Goal: Book appointment/travel/reservation

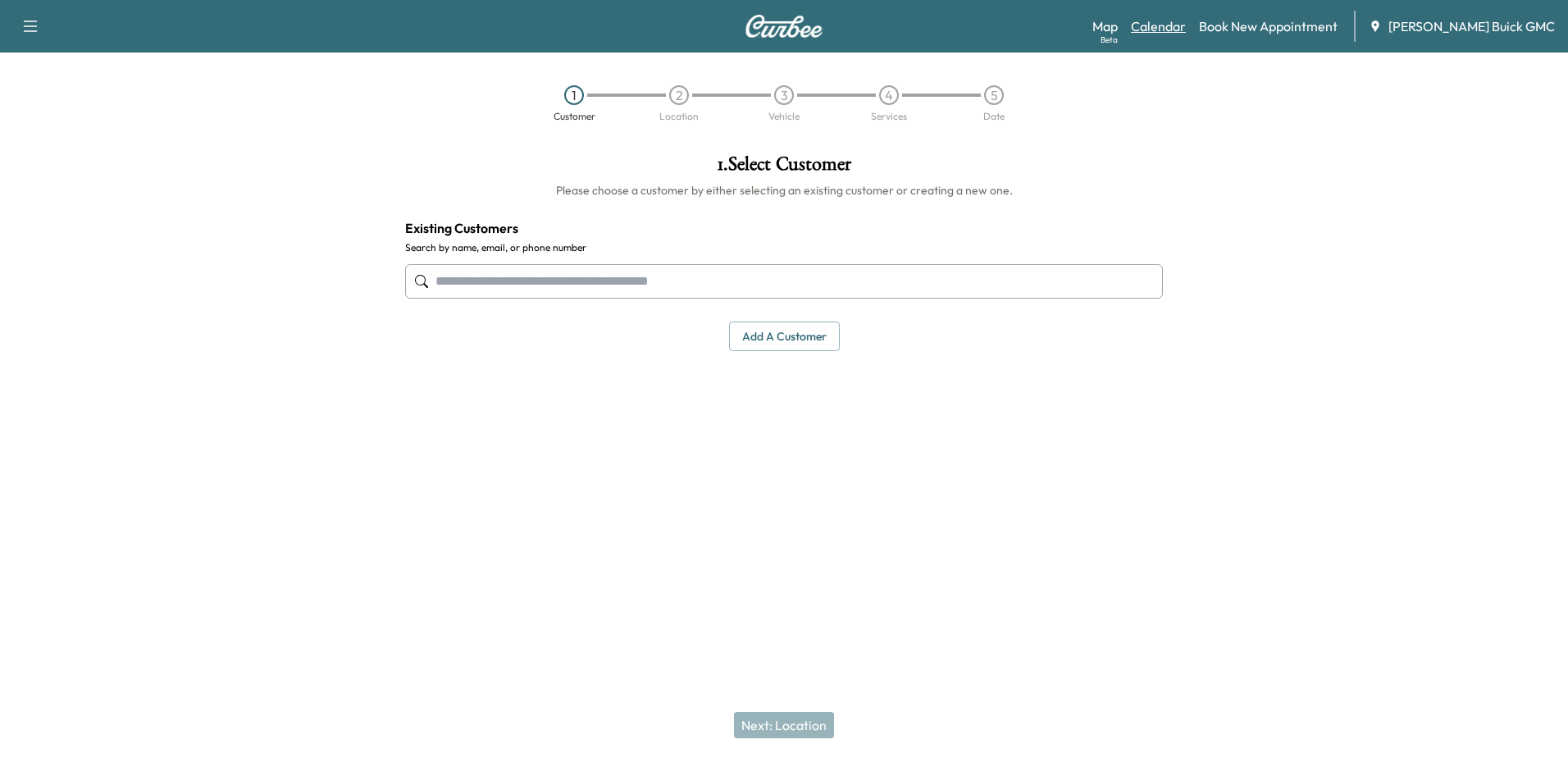
click at [1186, 34] on link "Calendar" at bounding box center [1158, 26] width 55 height 20
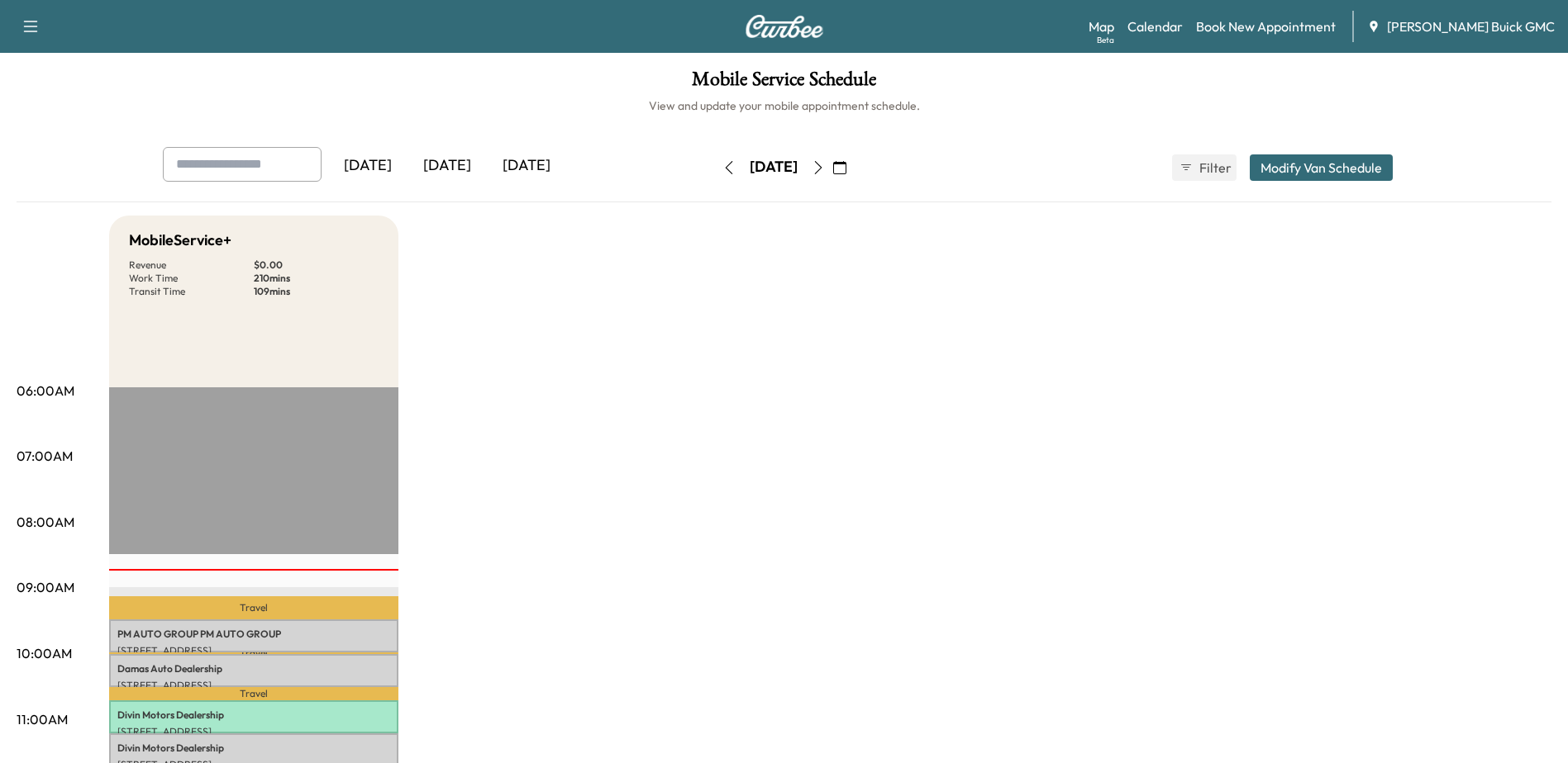
click at [846, 171] on icon "button" at bounding box center [839, 167] width 13 height 13
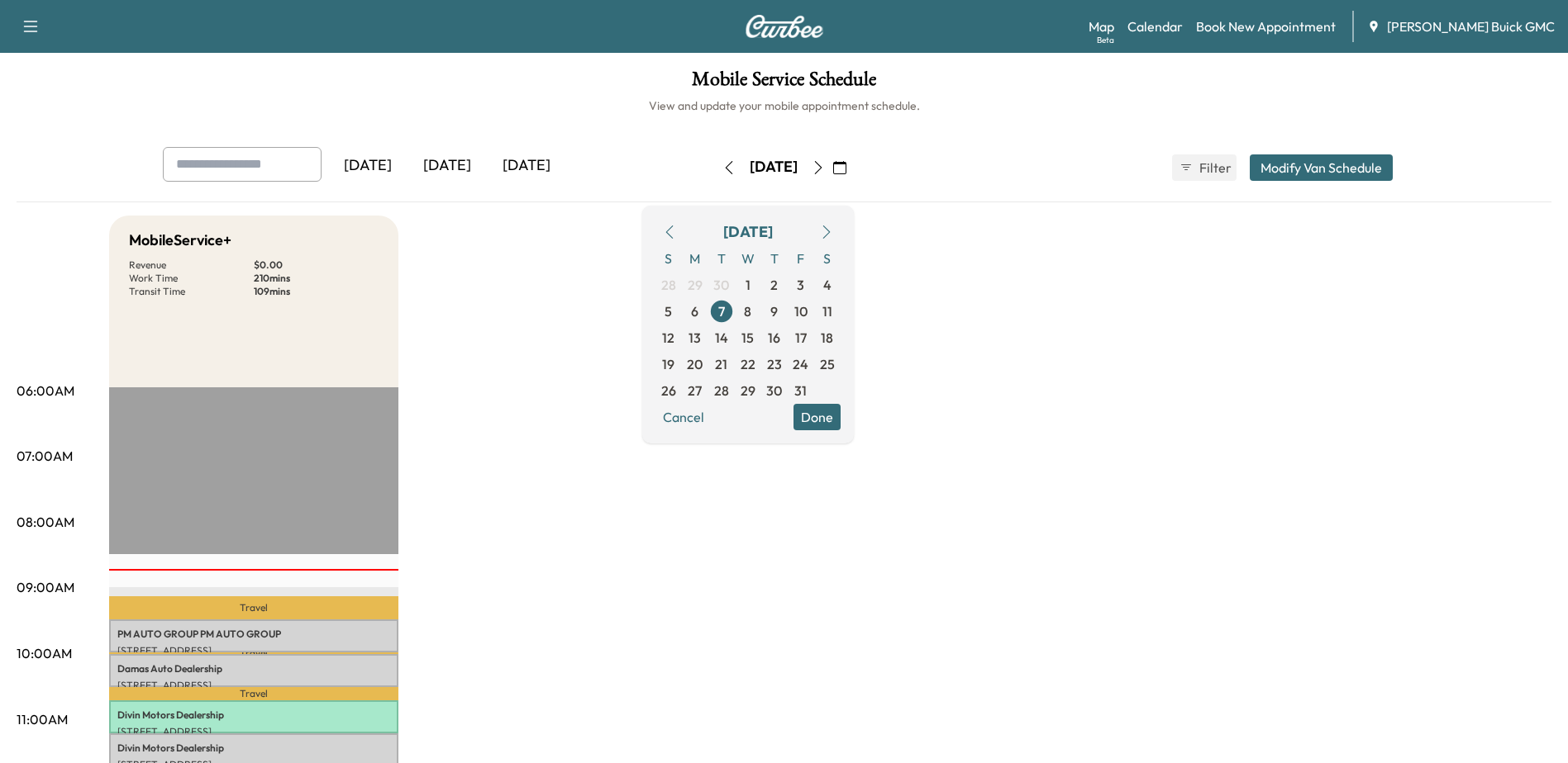
click at [676, 235] on icon "button" at bounding box center [669, 232] width 13 height 13
click at [702, 386] on span "29" at bounding box center [695, 391] width 15 height 20
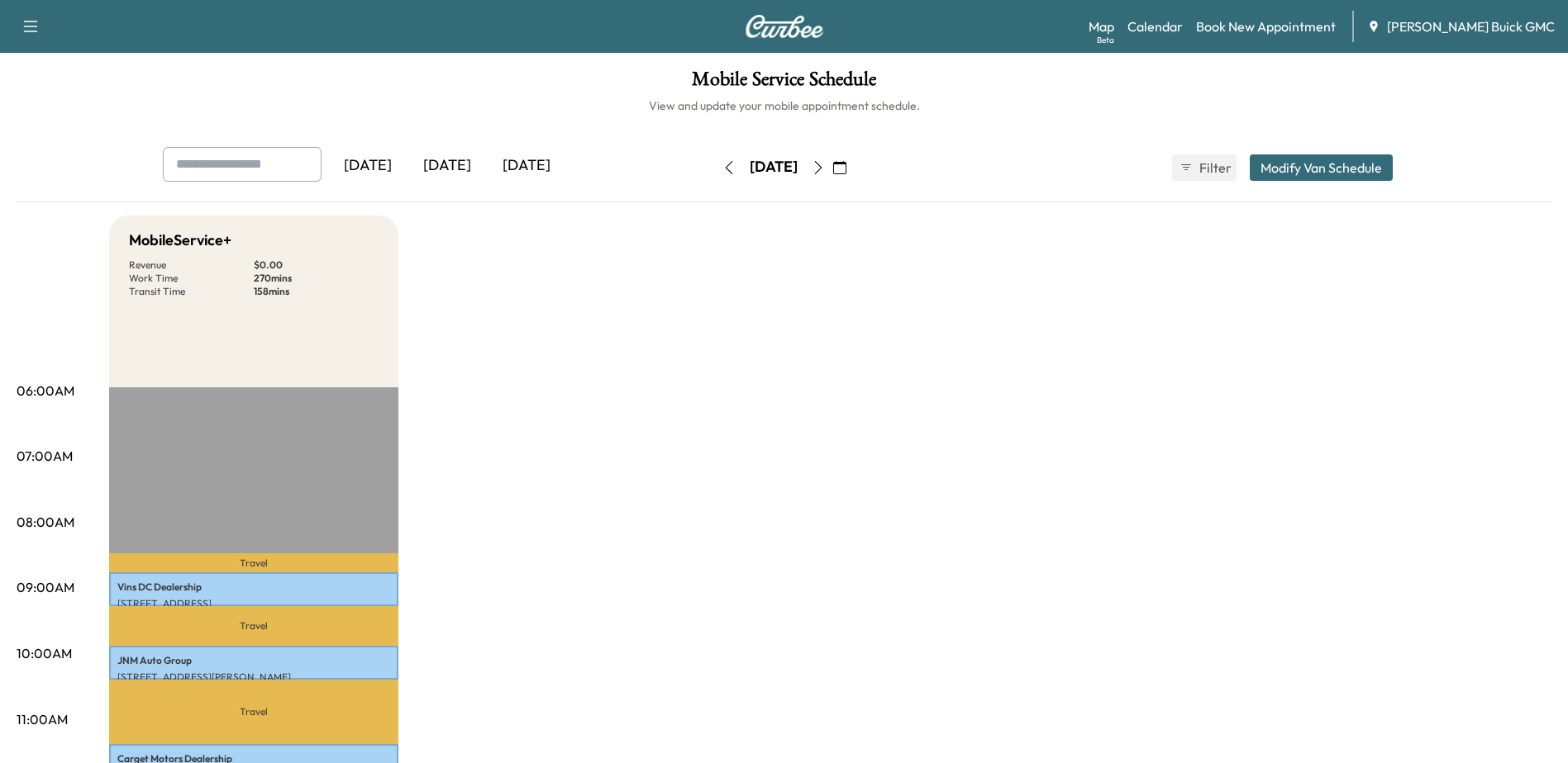
click at [853, 174] on button "button" at bounding box center [839, 167] width 28 height 26
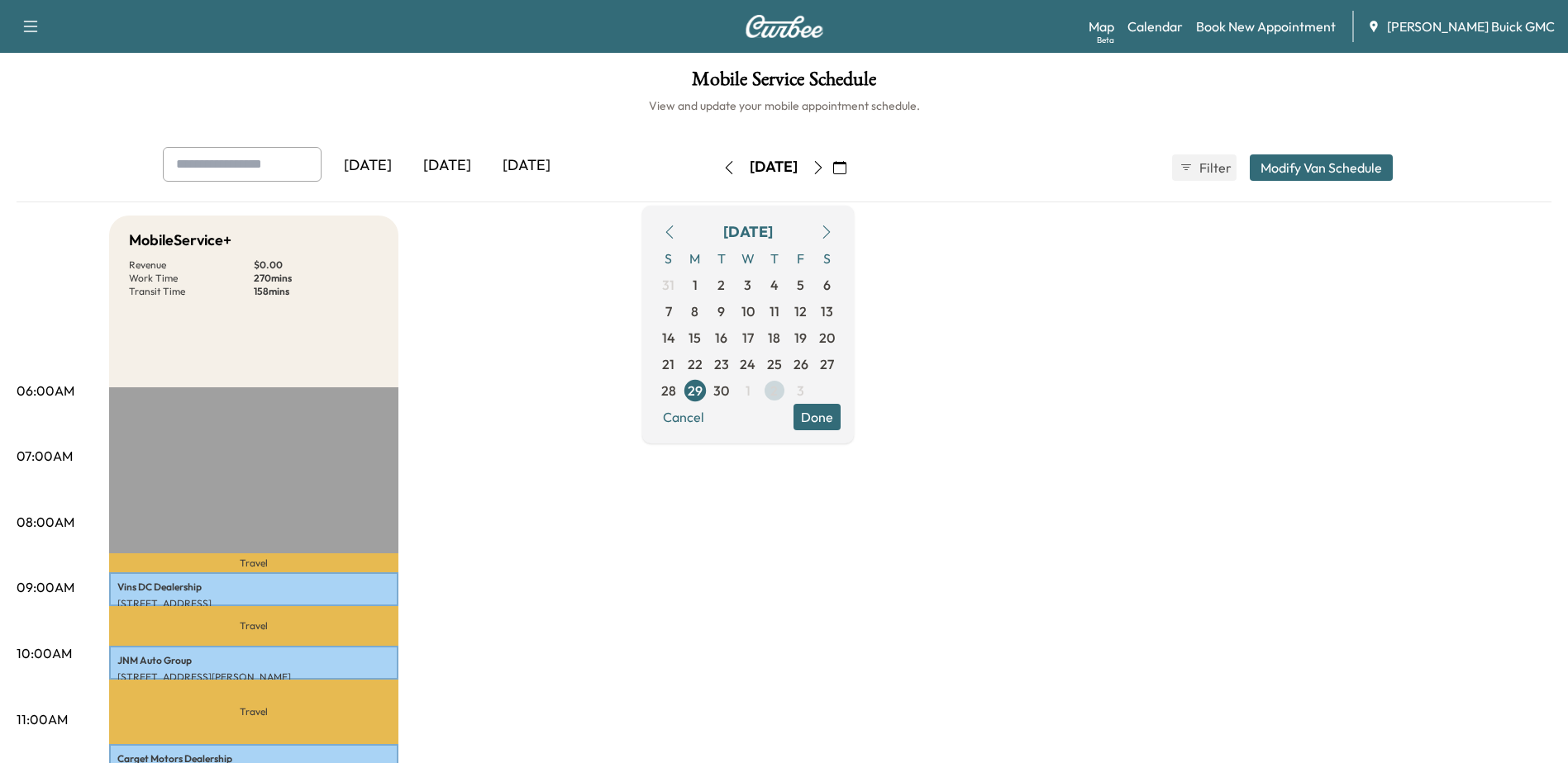
click at [778, 388] on span "2" at bounding box center [774, 391] width 7 height 20
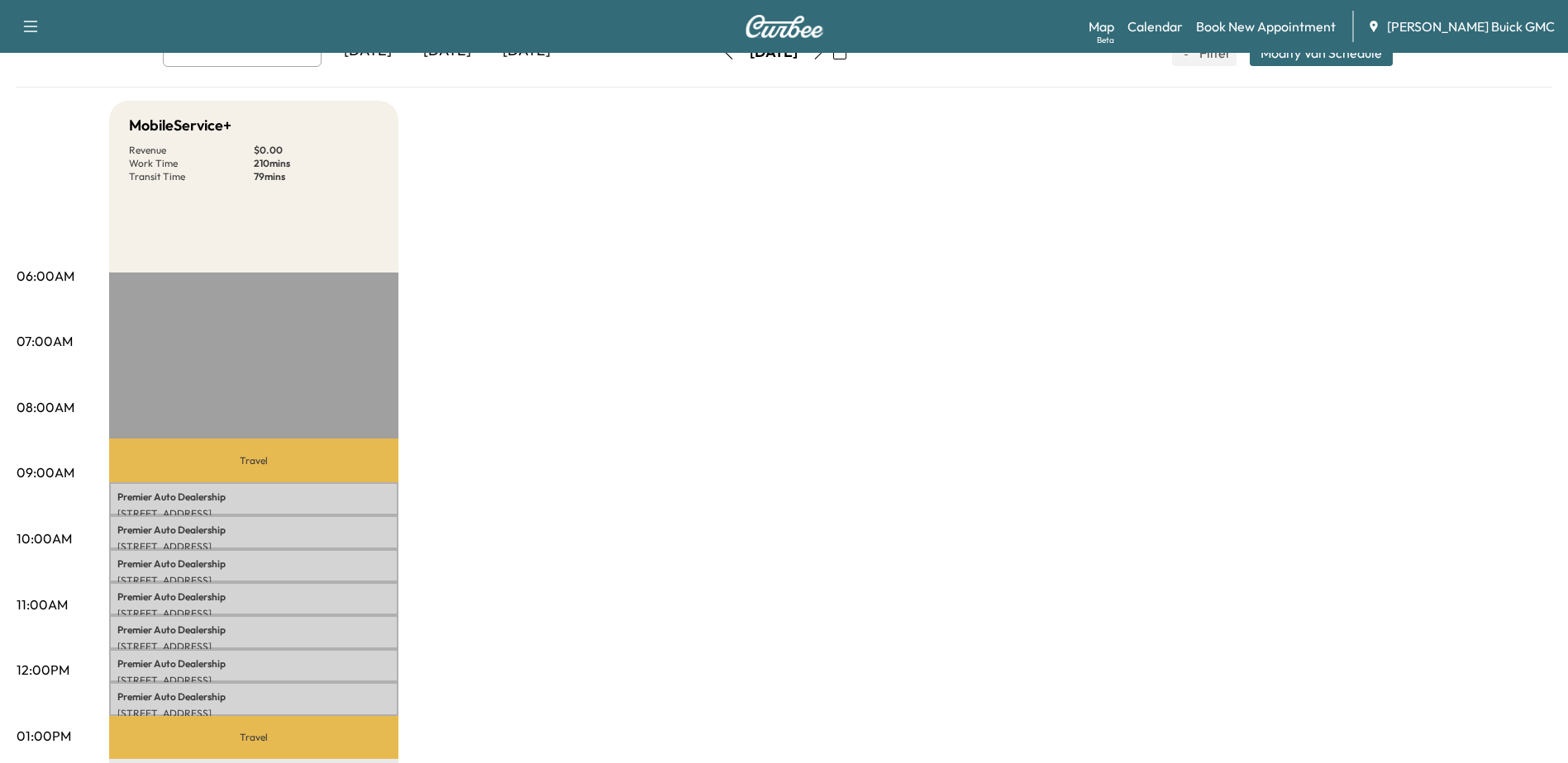
scroll to position [331, 0]
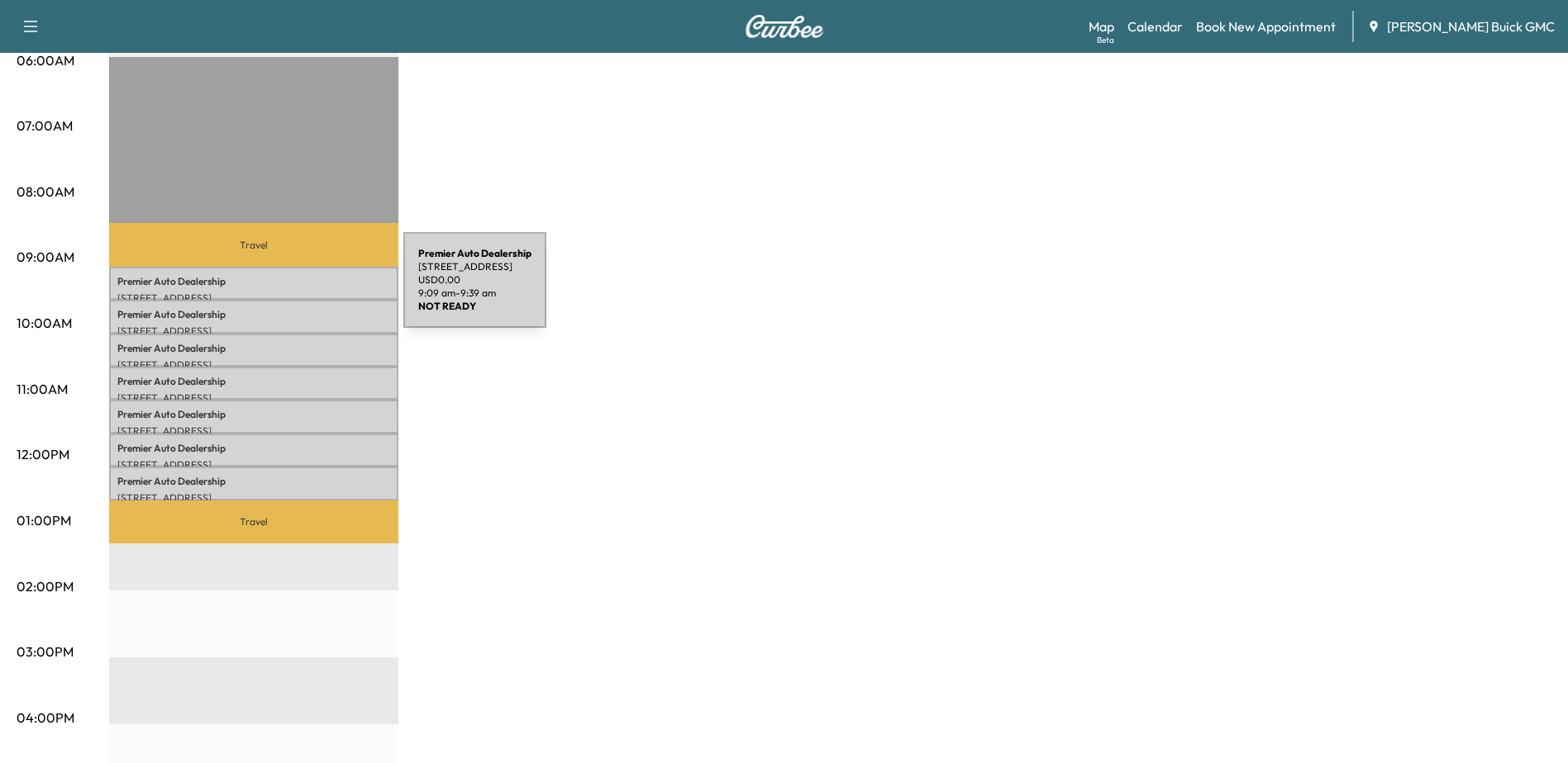
click at [280, 291] on p "[STREET_ADDRESS]" at bounding box center [254, 297] width 272 height 13
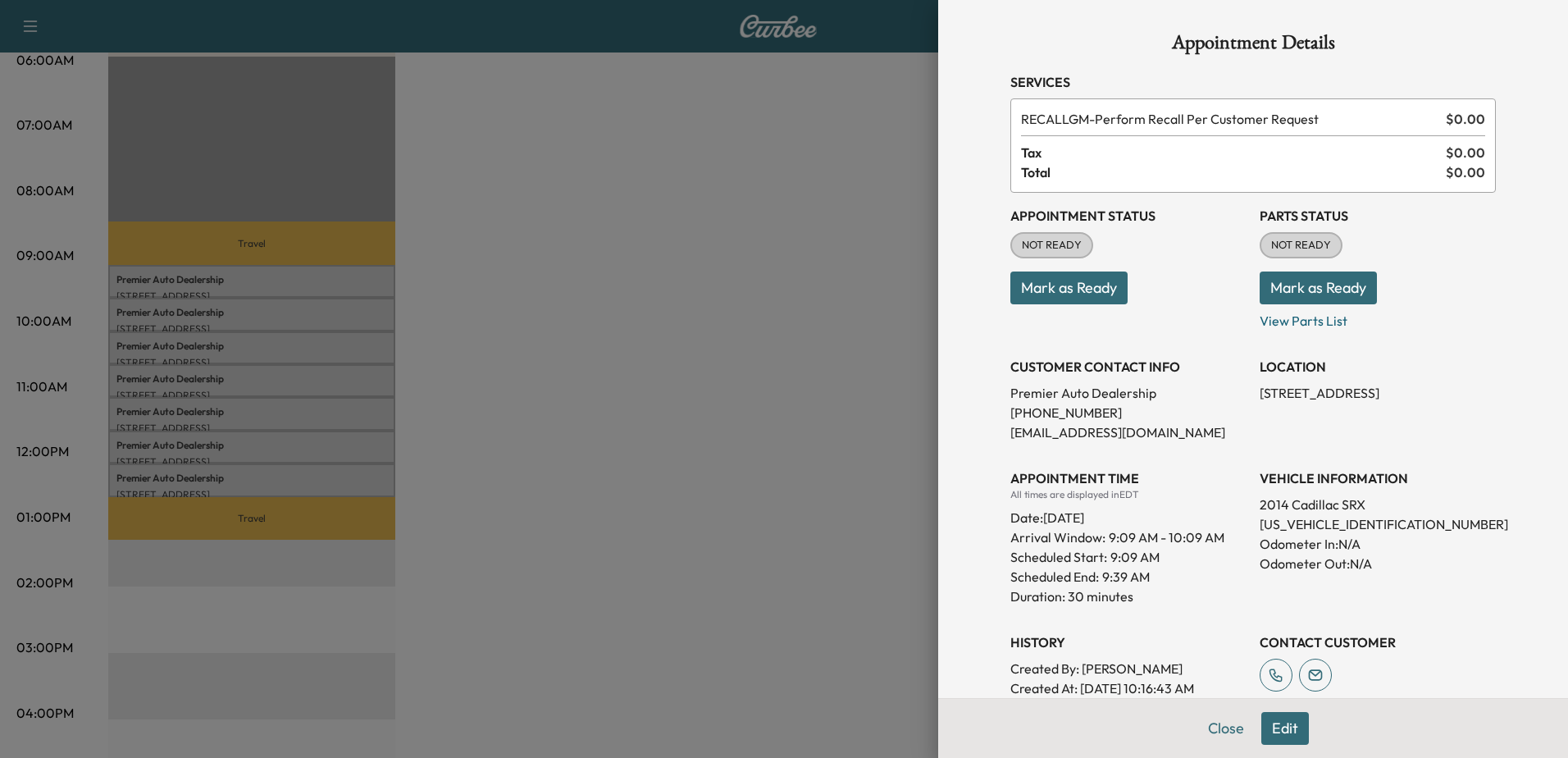
click at [862, 371] on div at bounding box center [784, 379] width 1568 height 758
